Goal: Information Seeking & Learning: Check status

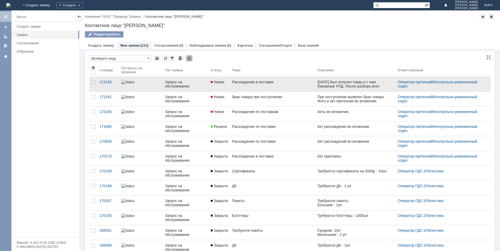
click at [339, 88] on div "[DATE] был получен товар и с ним бумажные УПД. После разбора всех коробок, обна…" at bounding box center [355, 94] width 76 height 29
click at [272, 85] on link "Расхождения в поставке" at bounding box center [272, 84] width 85 height 15
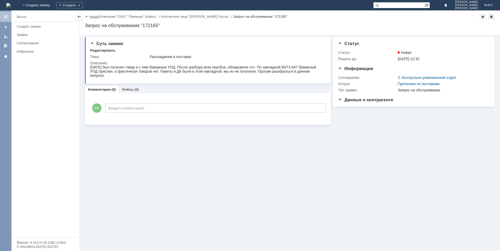
click at [95, 16] on link "Назад" at bounding box center [95, 17] width 10 height 4
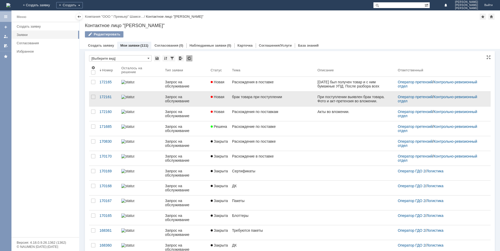
click at [248, 99] on link "брак товара при поступлении" at bounding box center [272, 99] width 85 height 15
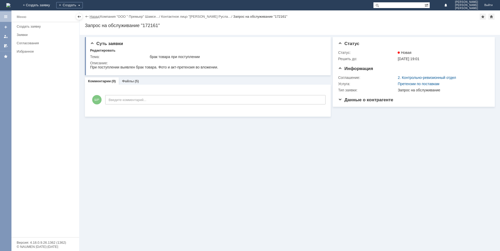
click at [94, 16] on link "Назад" at bounding box center [95, 17] width 10 height 4
